Goal: Obtain resource: Obtain resource

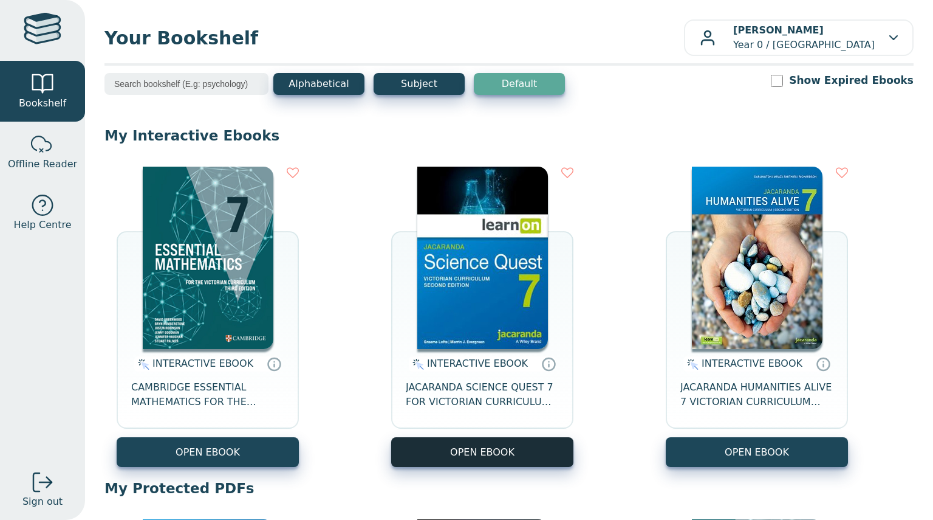
click at [483, 453] on button "OPEN EBOOK" at bounding box center [482, 452] width 182 height 30
click at [456, 461] on button "OPEN EBOOK" at bounding box center [482, 452] width 182 height 30
